Goal: Task Accomplishment & Management: Complete application form

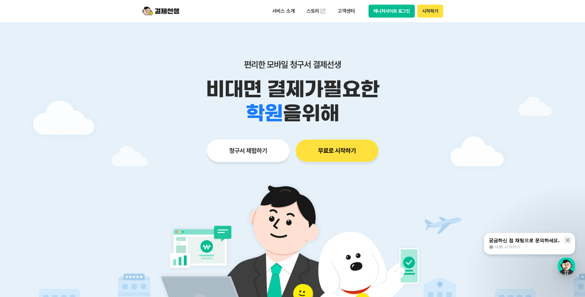
click at [256, 158] on button "청구서 체험하기" at bounding box center [248, 150] width 83 height 22
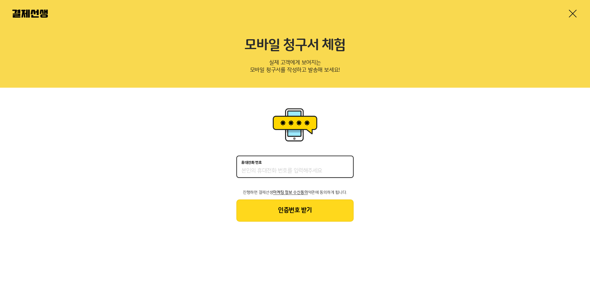
click at [289, 171] on input "휴대전화 번호" at bounding box center [294, 170] width 107 height 7
type input "01085981425"
click at [286, 206] on button "인증번호 받기" at bounding box center [294, 210] width 117 height 22
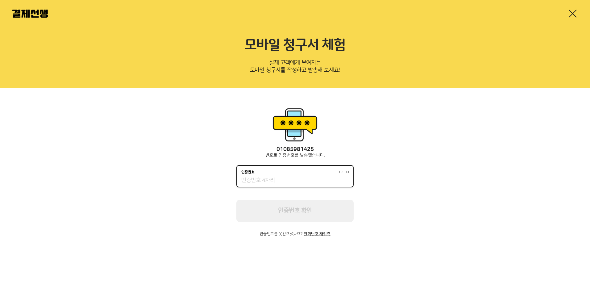
click at [287, 179] on input "인증번호 03:00" at bounding box center [294, 180] width 107 height 7
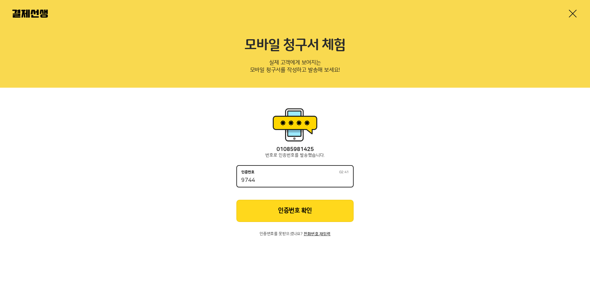
type input "9744"
click at [289, 209] on button "인증번호 확인" at bounding box center [294, 211] width 117 height 22
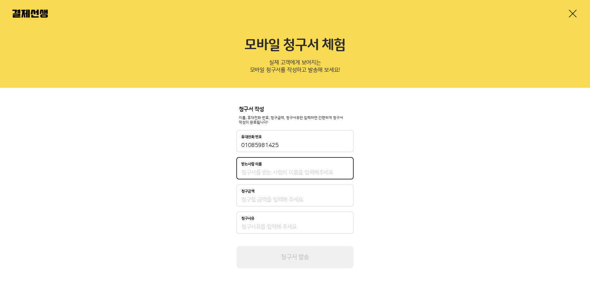
click at [299, 169] on input "받는사람 이름" at bounding box center [294, 172] width 107 height 7
type input "함성식"
type input "330,000"
type input "수학"
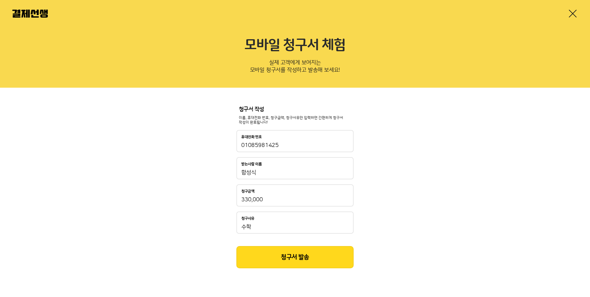
click at [282, 253] on button "청구서 발송" at bounding box center [294, 257] width 117 height 22
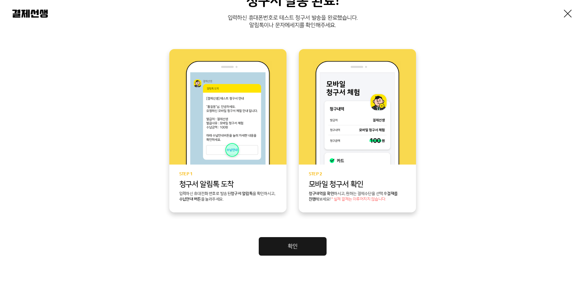
scroll to position [102, 0]
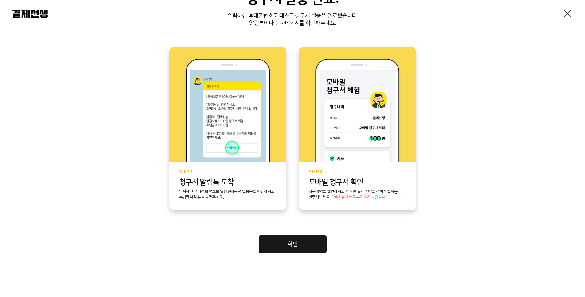
click at [300, 243] on link "확인" at bounding box center [293, 244] width 68 height 19
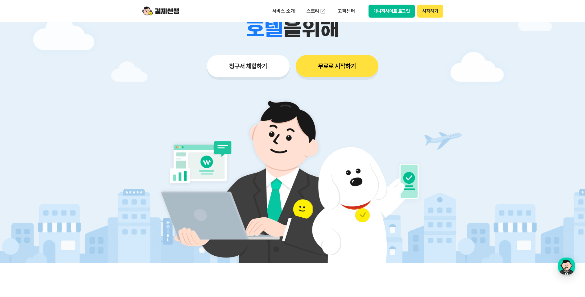
scroll to position [93, 0]
